Goal: Find specific page/section: Find specific page/section

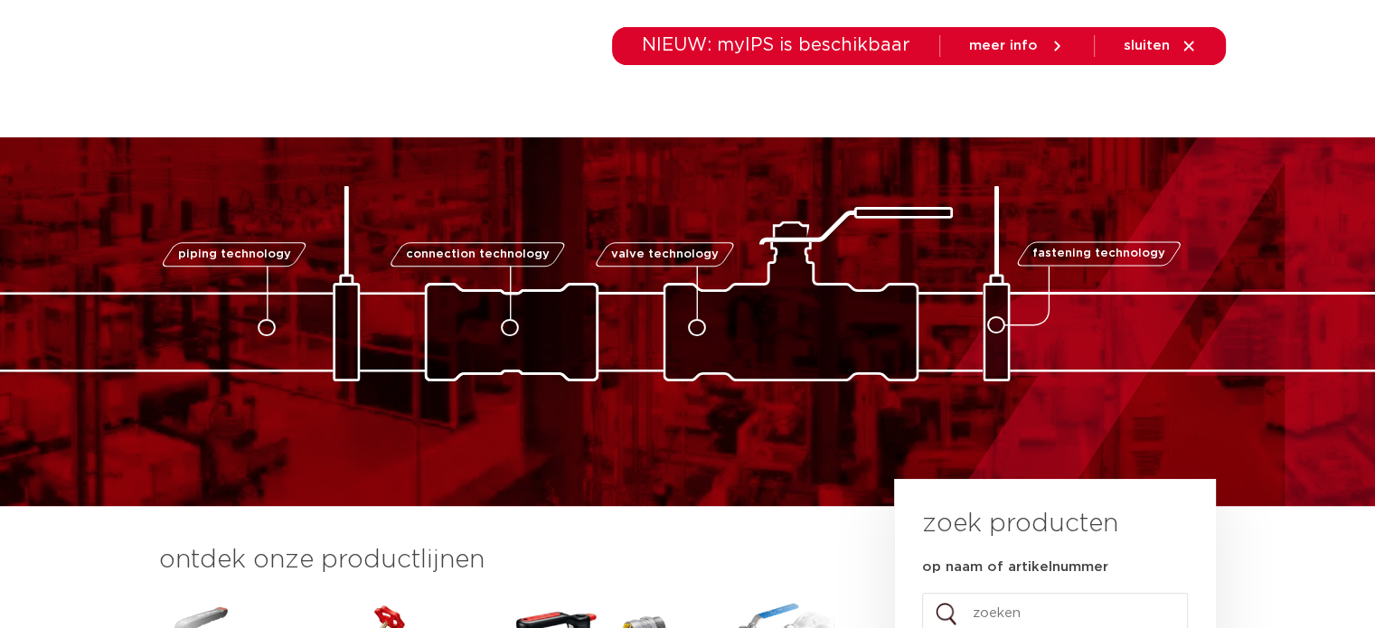
click at [940, 93] on link "services" at bounding box center [920, 102] width 58 height 70
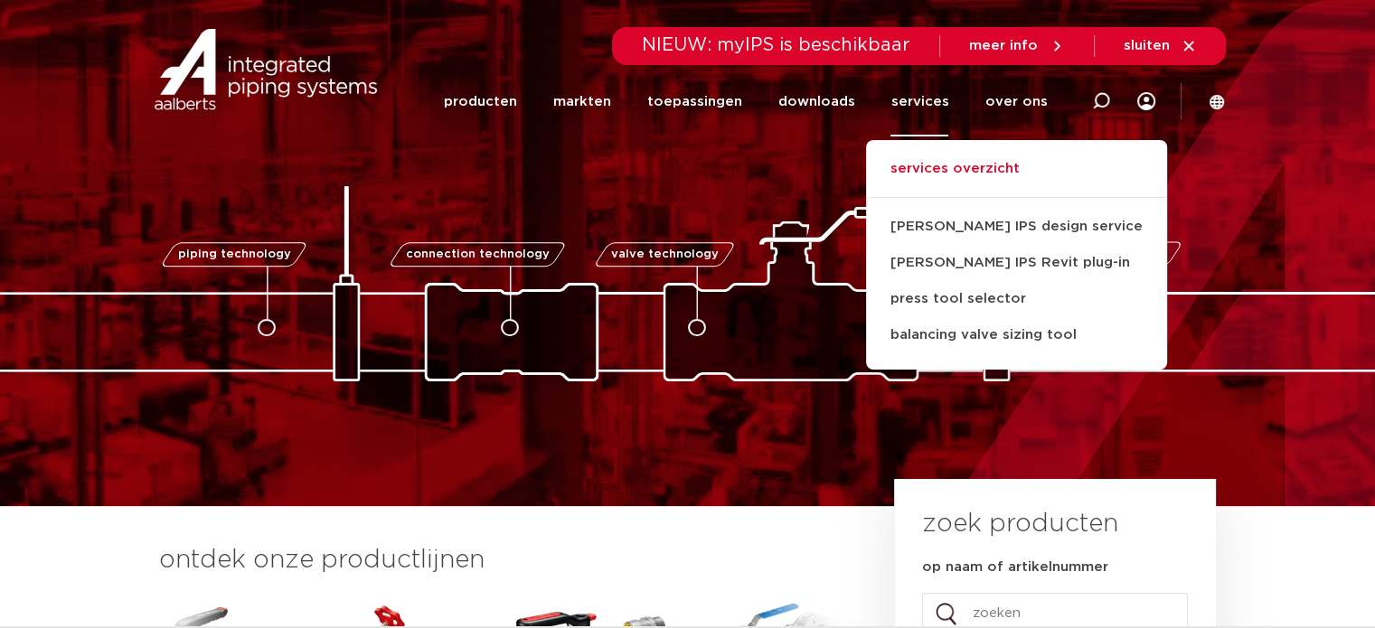
click at [958, 183] on link "services overzicht" at bounding box center [1016, 178] width 301 height 40
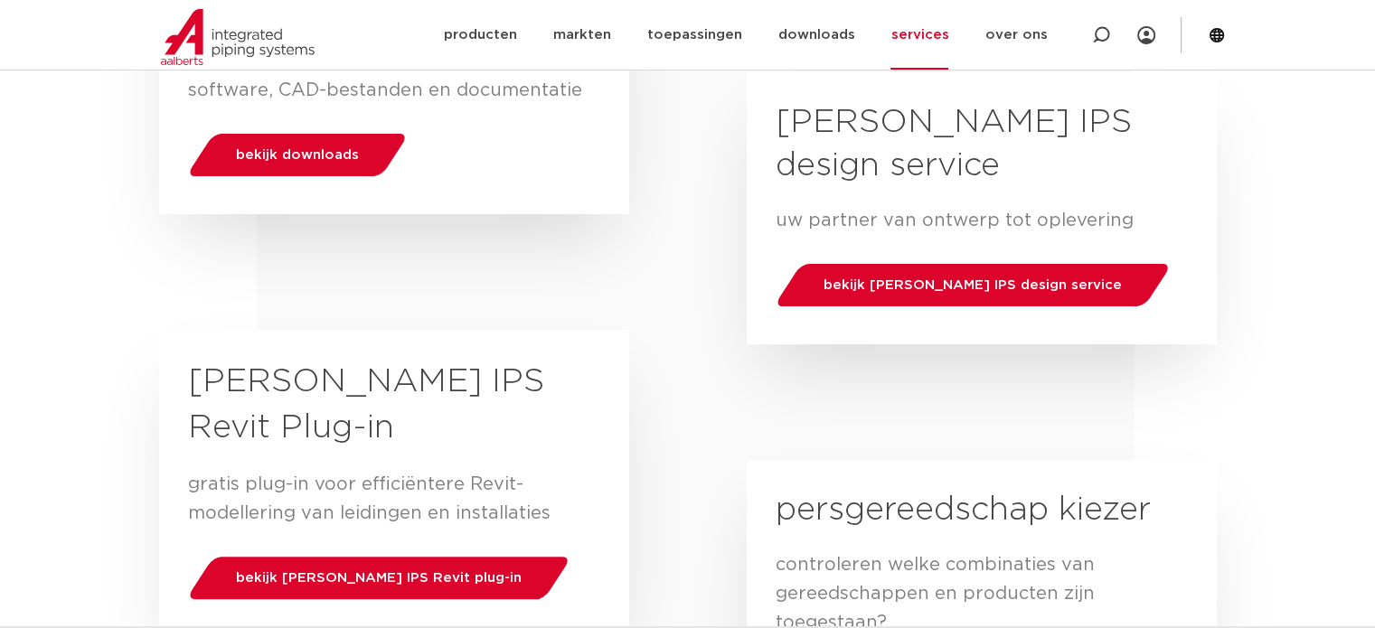
scroll to position [452, 0]
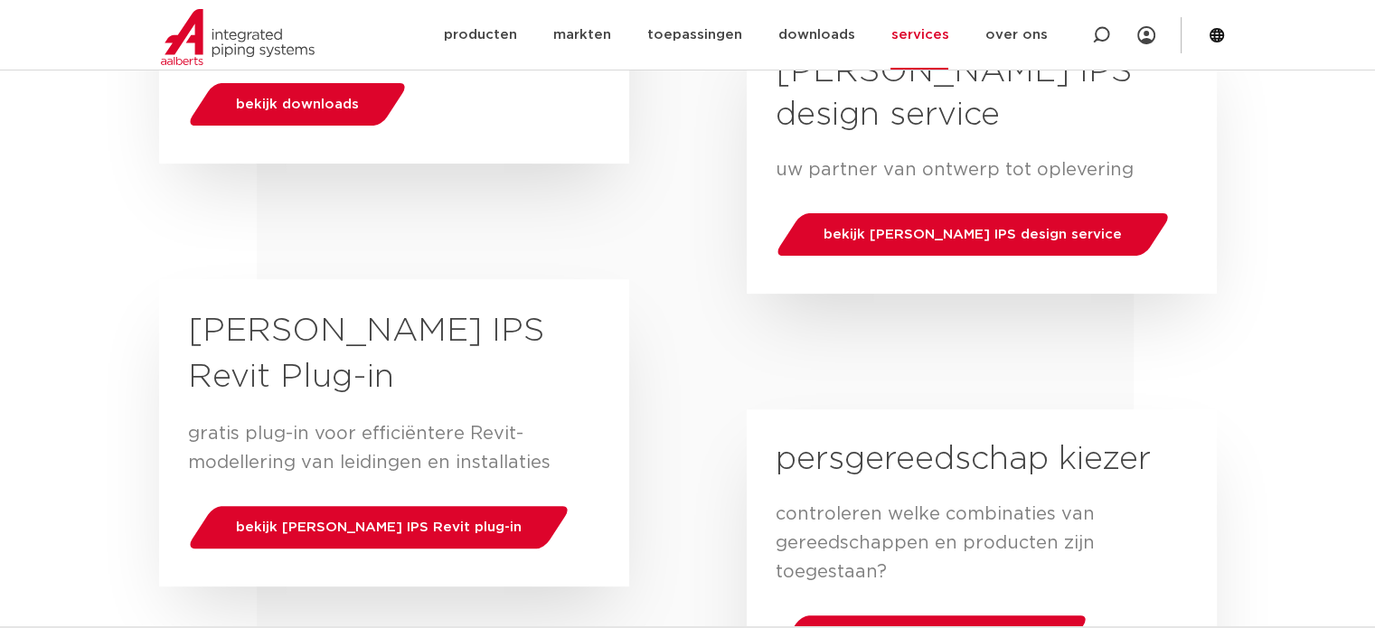
click at [922, 39] on link "services" at bounding box center [920, 35] width 58 height 70
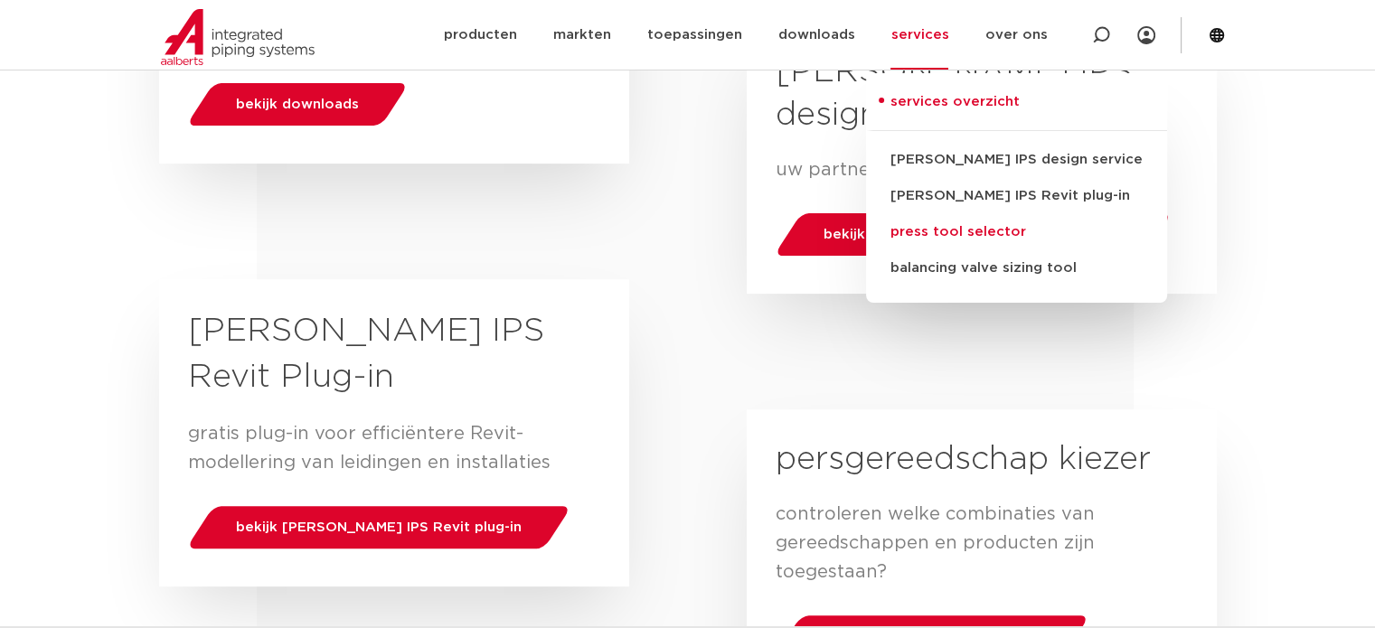
click at [960, 231] on link "press tool selector" at bounding box center [1016, 232] width 301 height 36
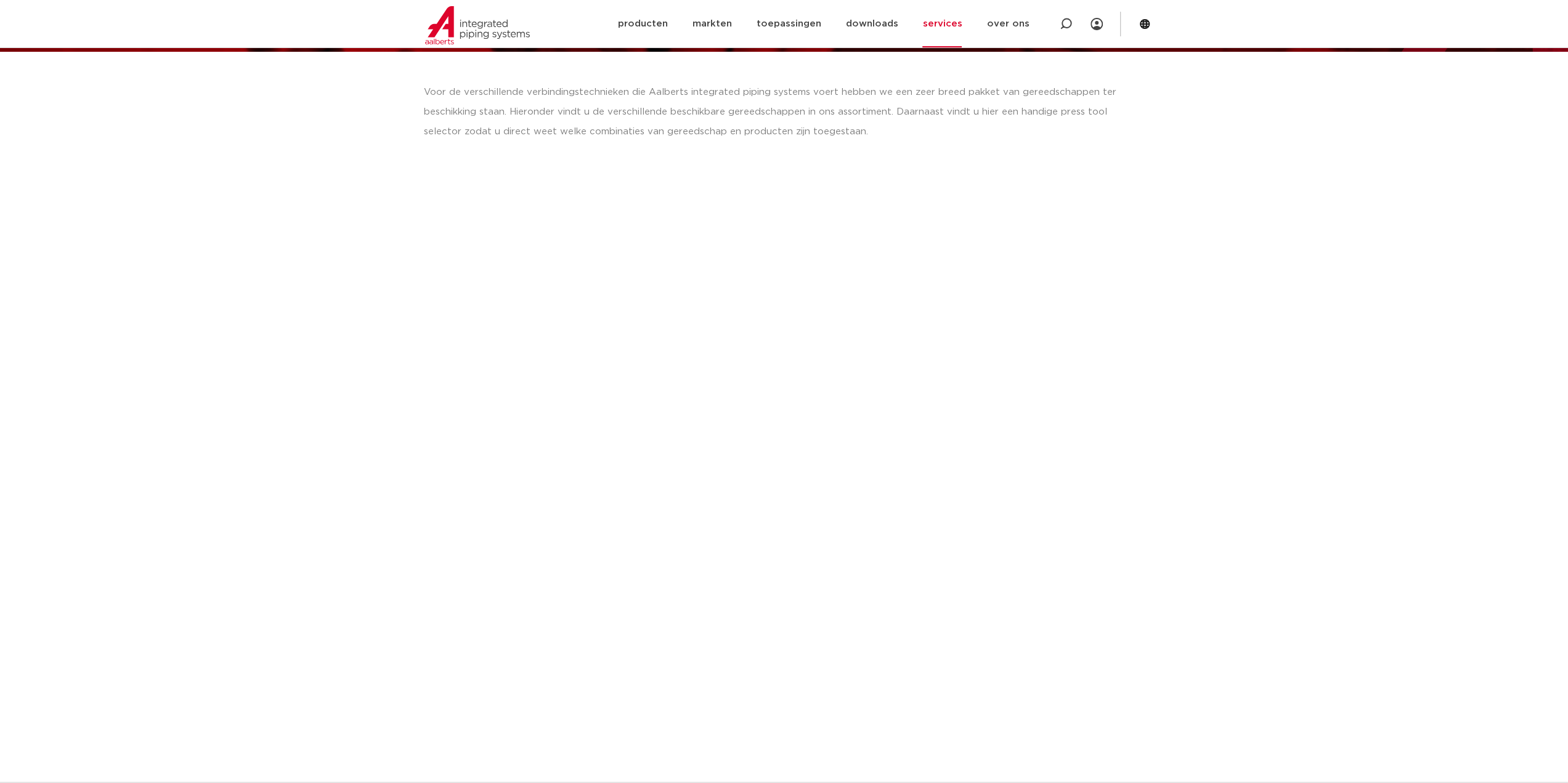
scroll to position [123, 0]
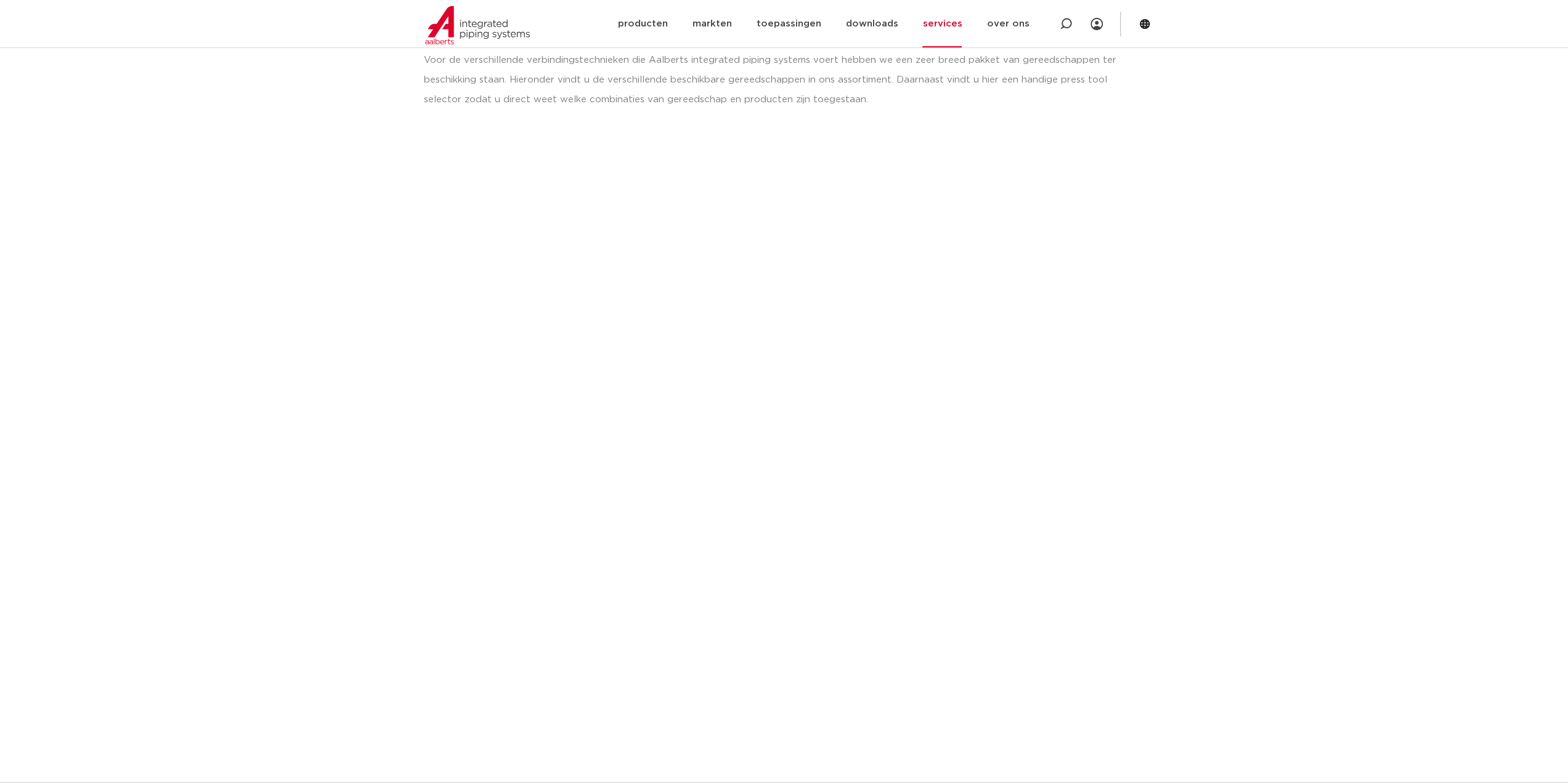
scroll to position [185, 0]
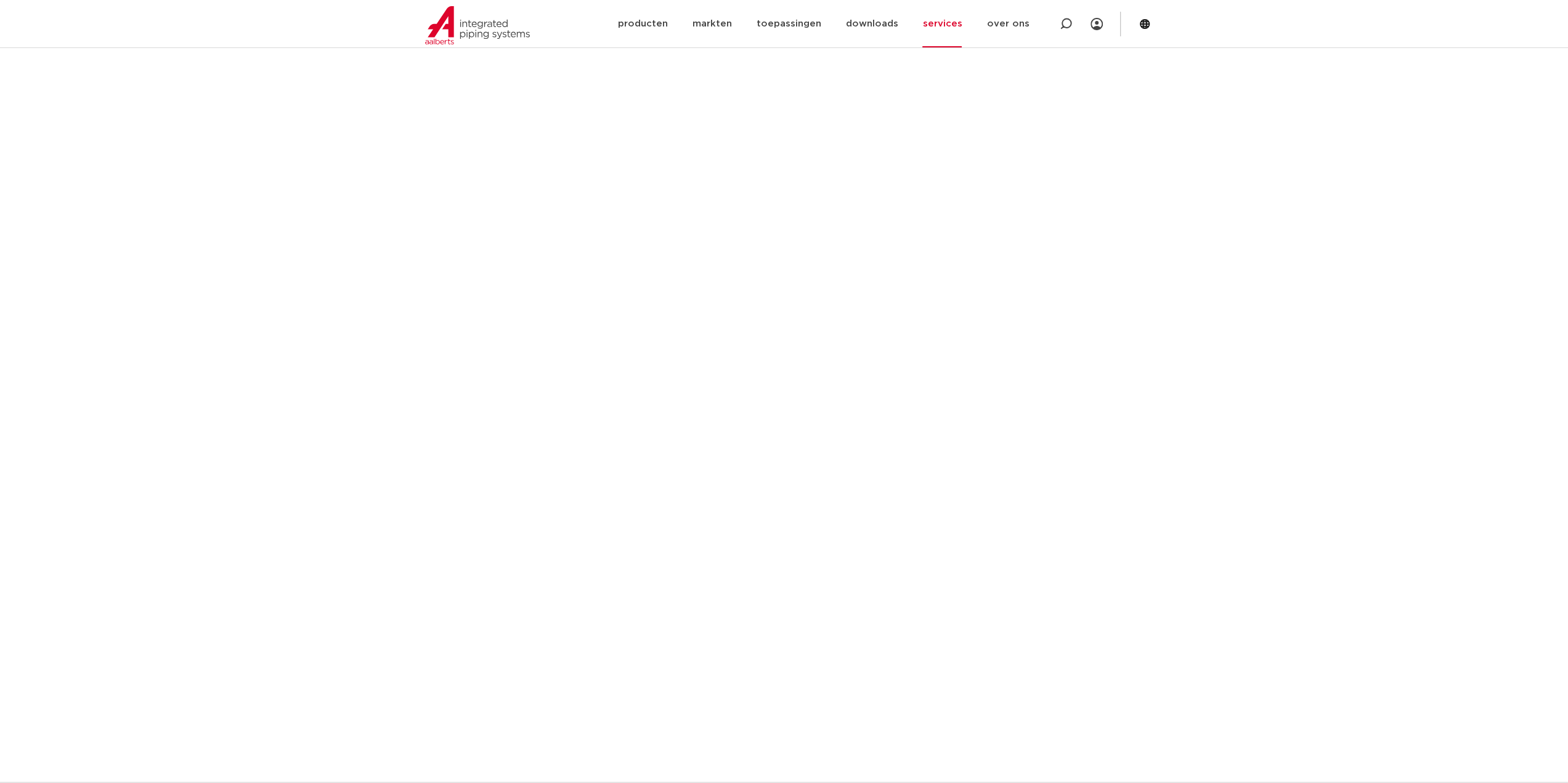
drag, startPoint x: 1310, startPoint y: 239, endPoint x: 1370, endPoint y: 127, distance: 127.1
click at [1310, 239] on section "Voor de verschillende verbindingstechnieken die Aalberts integrated piping syst…" at bounding box center [784, 762] width 1568 height 1570
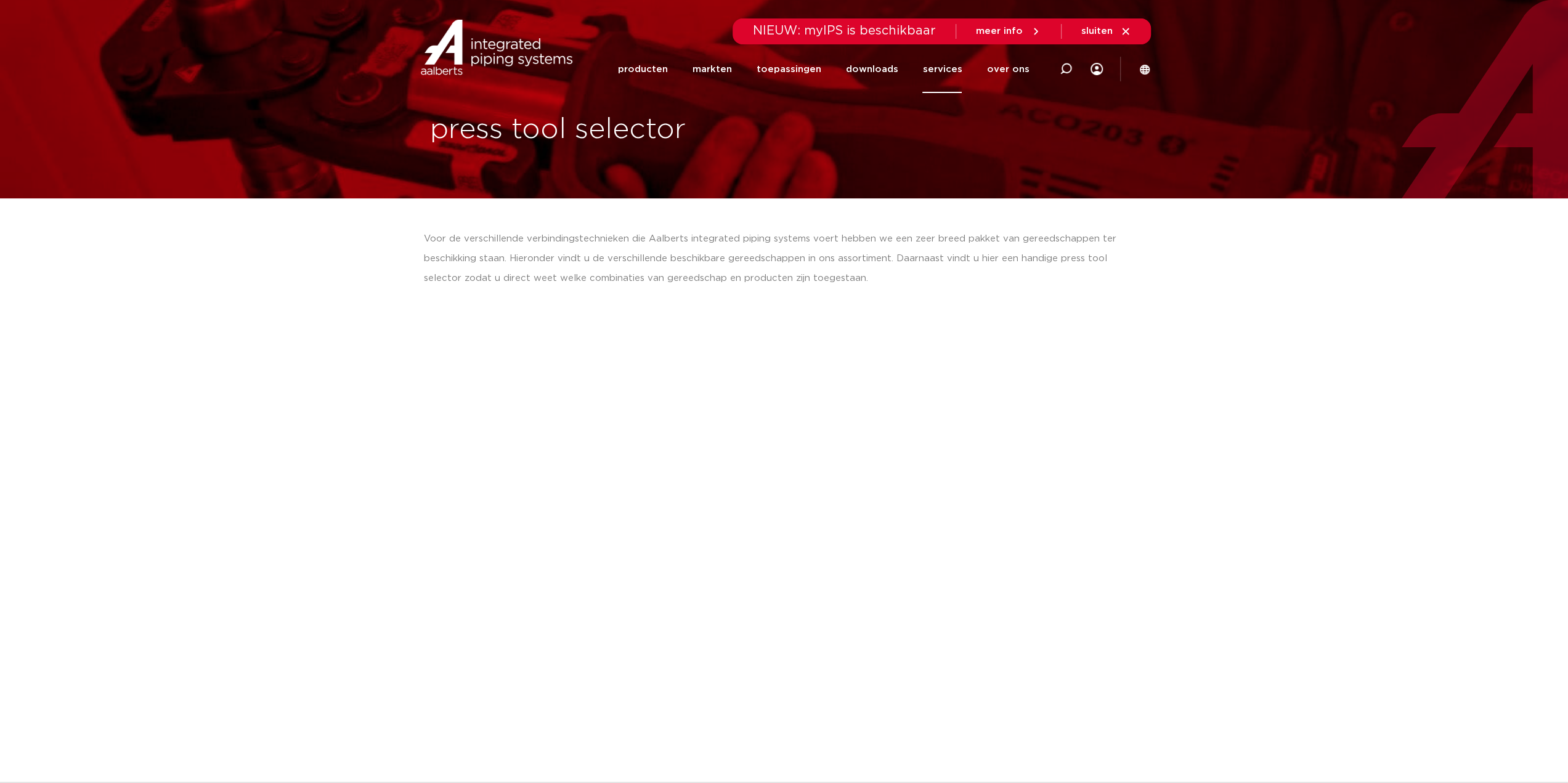
click at [1146, 70] on icon at bounding box center [1145, 69] width 10 height 10
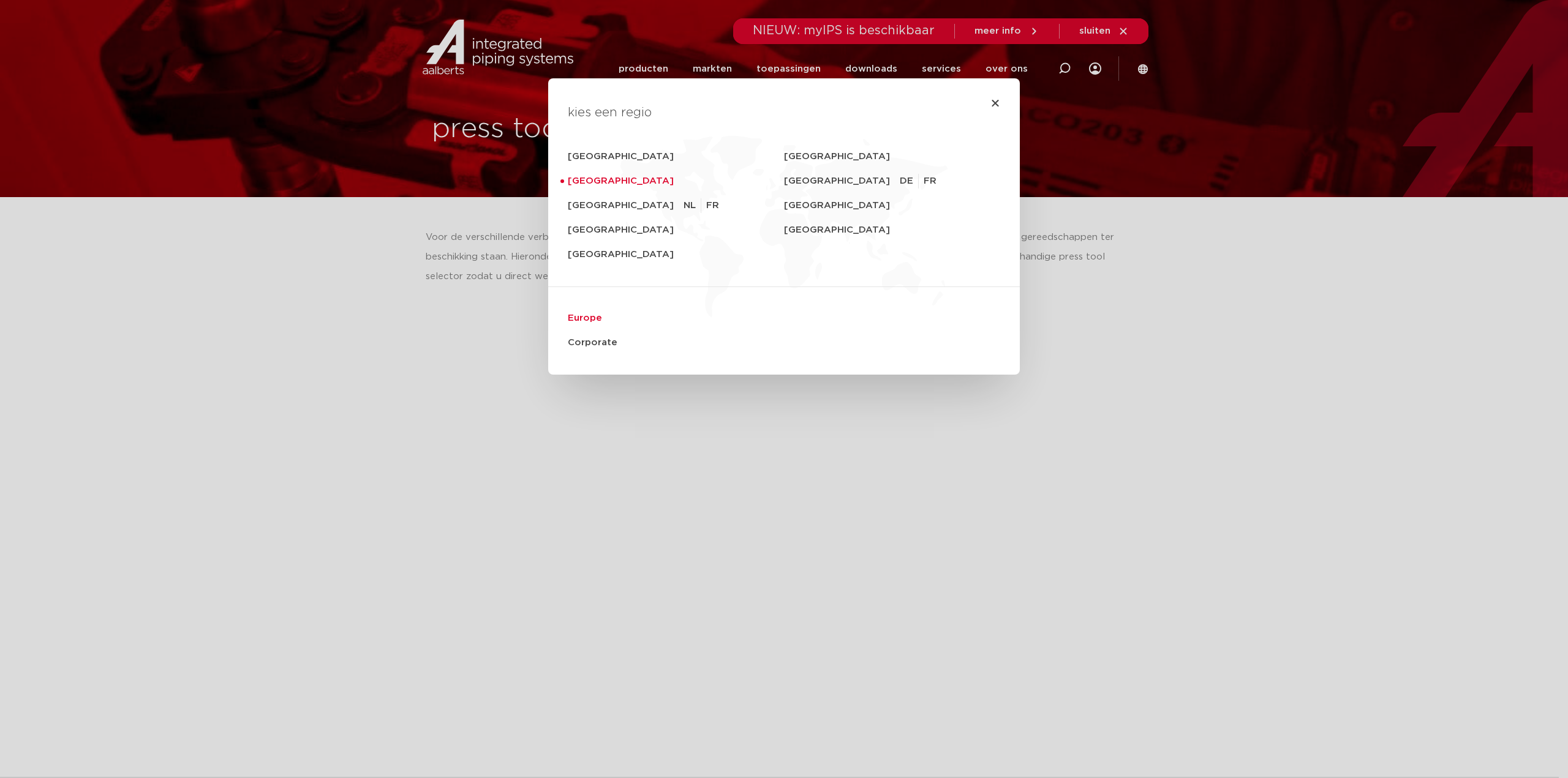
click at [580, 321] on link "Europe" at bounding box center [784, 318] width 432 height 24
